Goal: Task Accomplishment & Management: Manage account settings

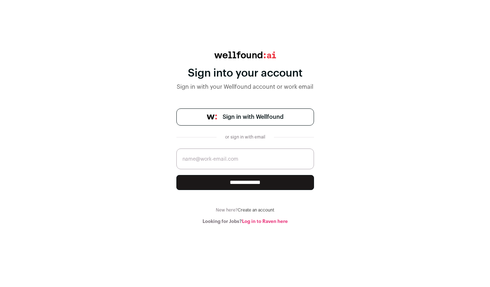
click at [254, 121] on span "Sign in with Wellfound" at bounding box center [252, 117] width 61 height 9
click at [240, 54] on img at bounding box center [245, 55] width 62 height 7
click at [229, 159] on input "email" at bounding box center [245, 159] width 138 height 21
type input "wcaillet@gmail.com"
click at [231, 181] on input "**********" at bounding box center [245, 182] width 138 height 15
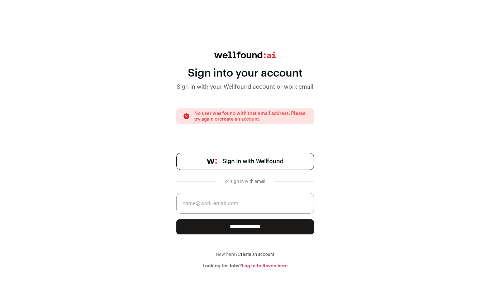
click at [246, 262] on div "New here? Create an account Looking for Jobs? Log in to Raven here" at bounding box center [245, 260] width 138 height 17
click at [248, 264] on link "Log in to Raven here" at bounding box center [265, 266] width 46 height 5
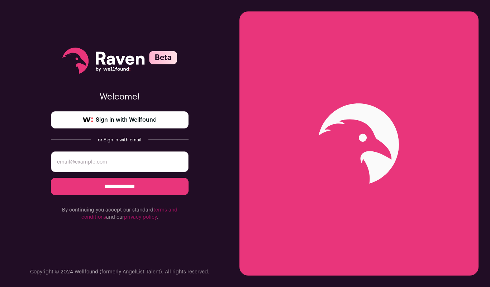
click at [151, 124] on span "Sign in with Wellfound" at bounding box center [126, 120] width 61 height 9
